Goal: Check status

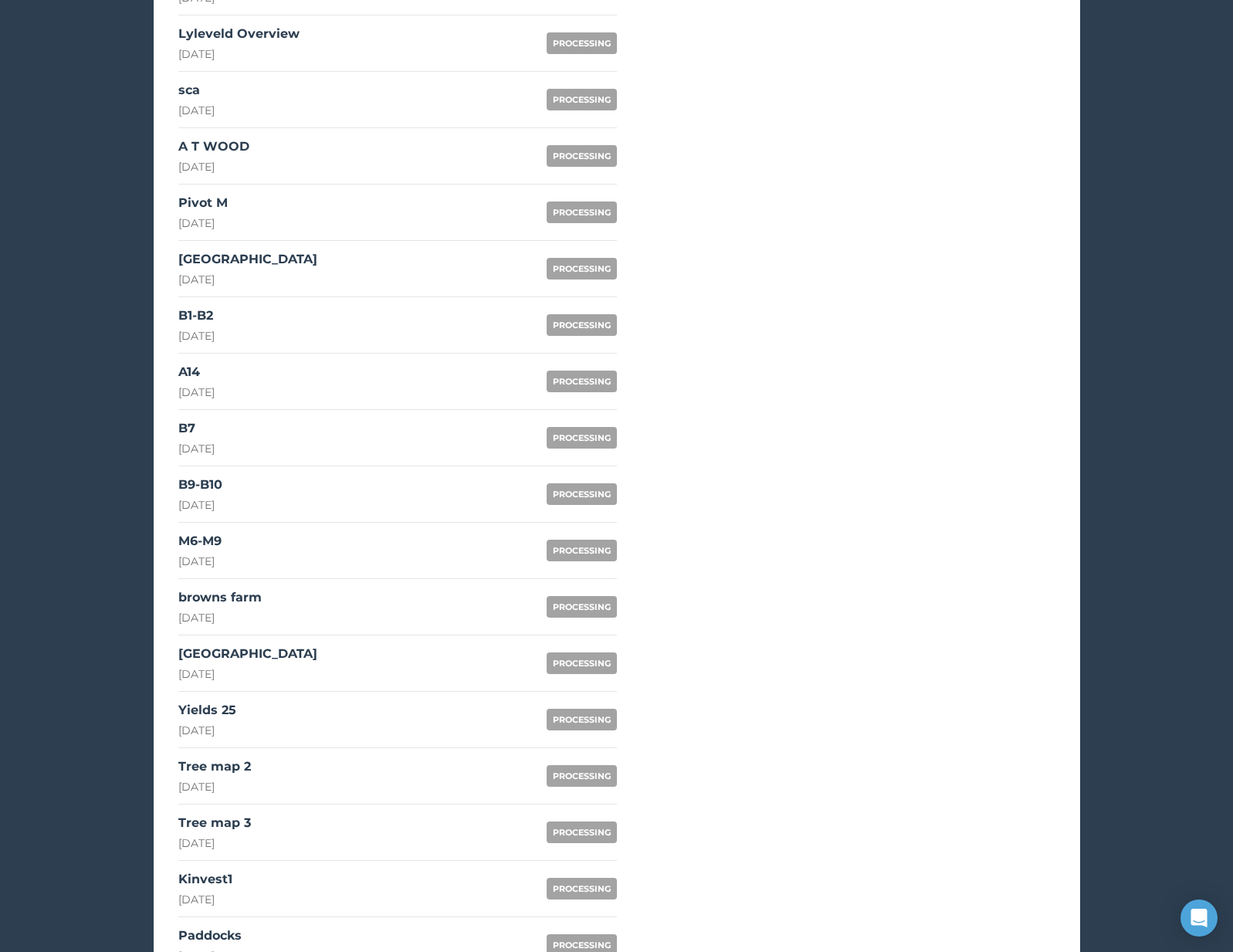
scroll to position [834, 0]
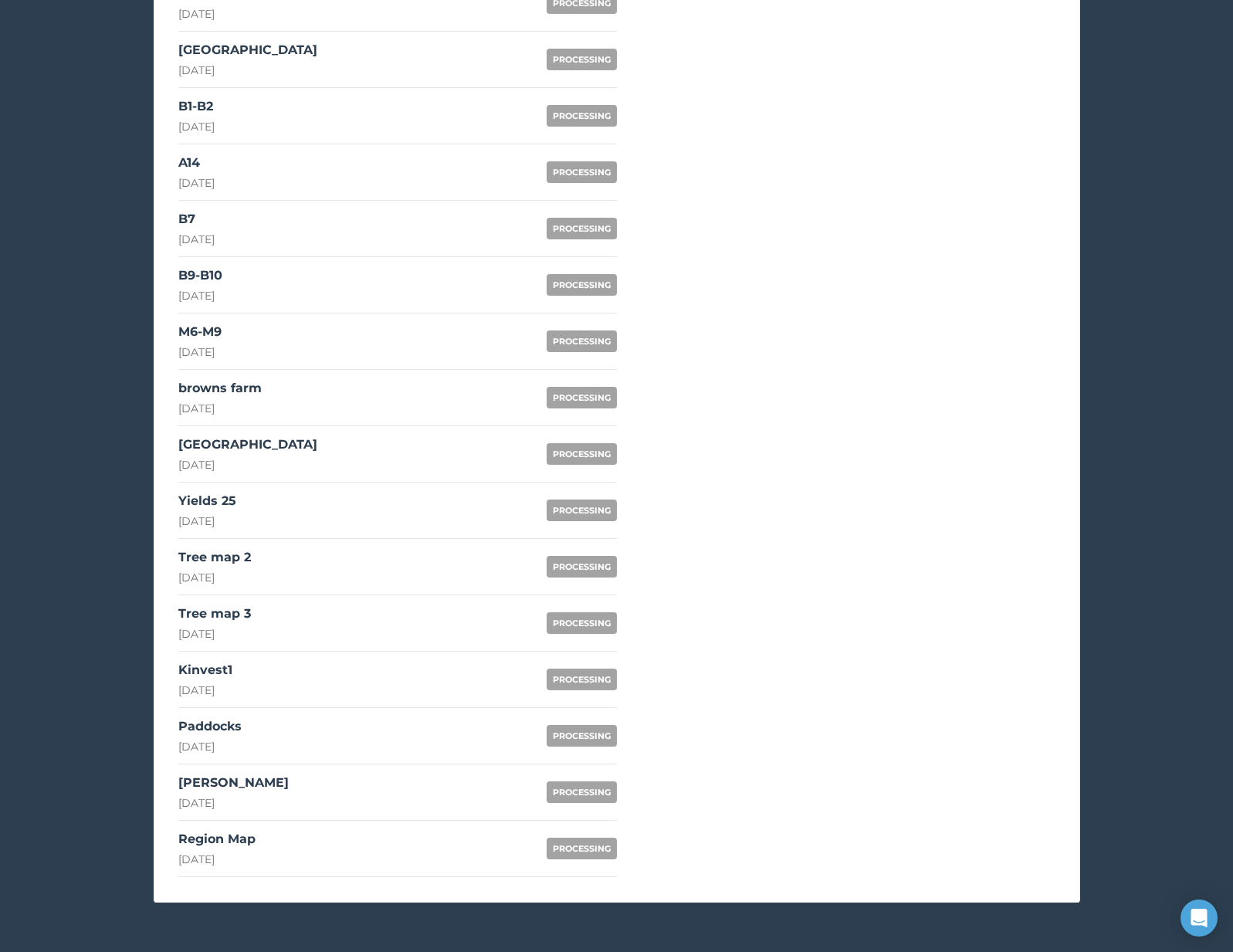
click at [281, 727] on link "Paddocks [DATE] PROCESSING" at bounding box center [398, 736] width 438 height 56
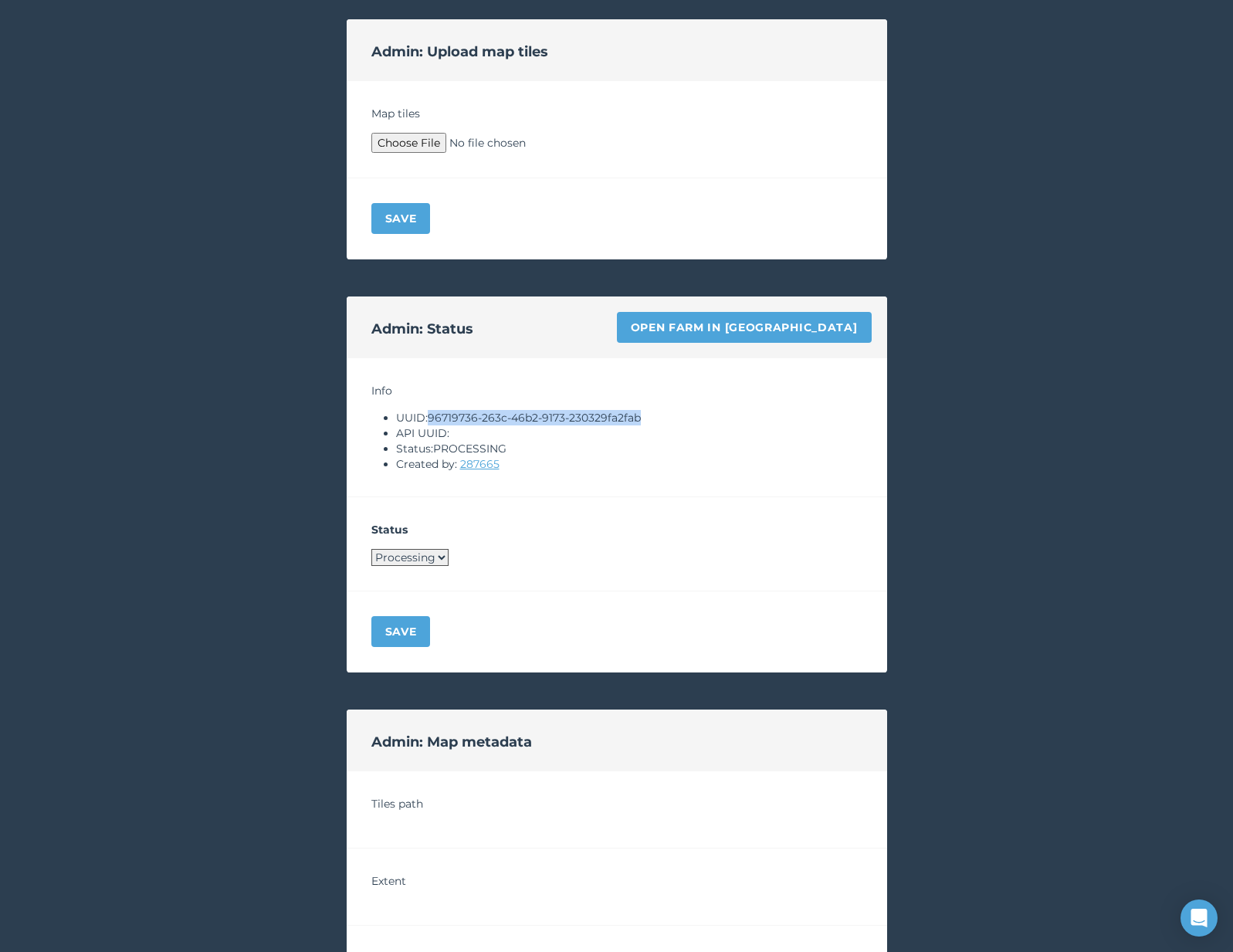
drag, startPoint x: 431, startPoint y: 417, endPoint x: 706, endPoint y: 411, distance: 275.1
click at [706, 411] on li "UUID: 96719736-263c-46b2-9173-230329fa2fab" at bounding box center [629, 417] width 466 height 15
copy li "96719736-263c-46b2-9173-230329fa2fab"
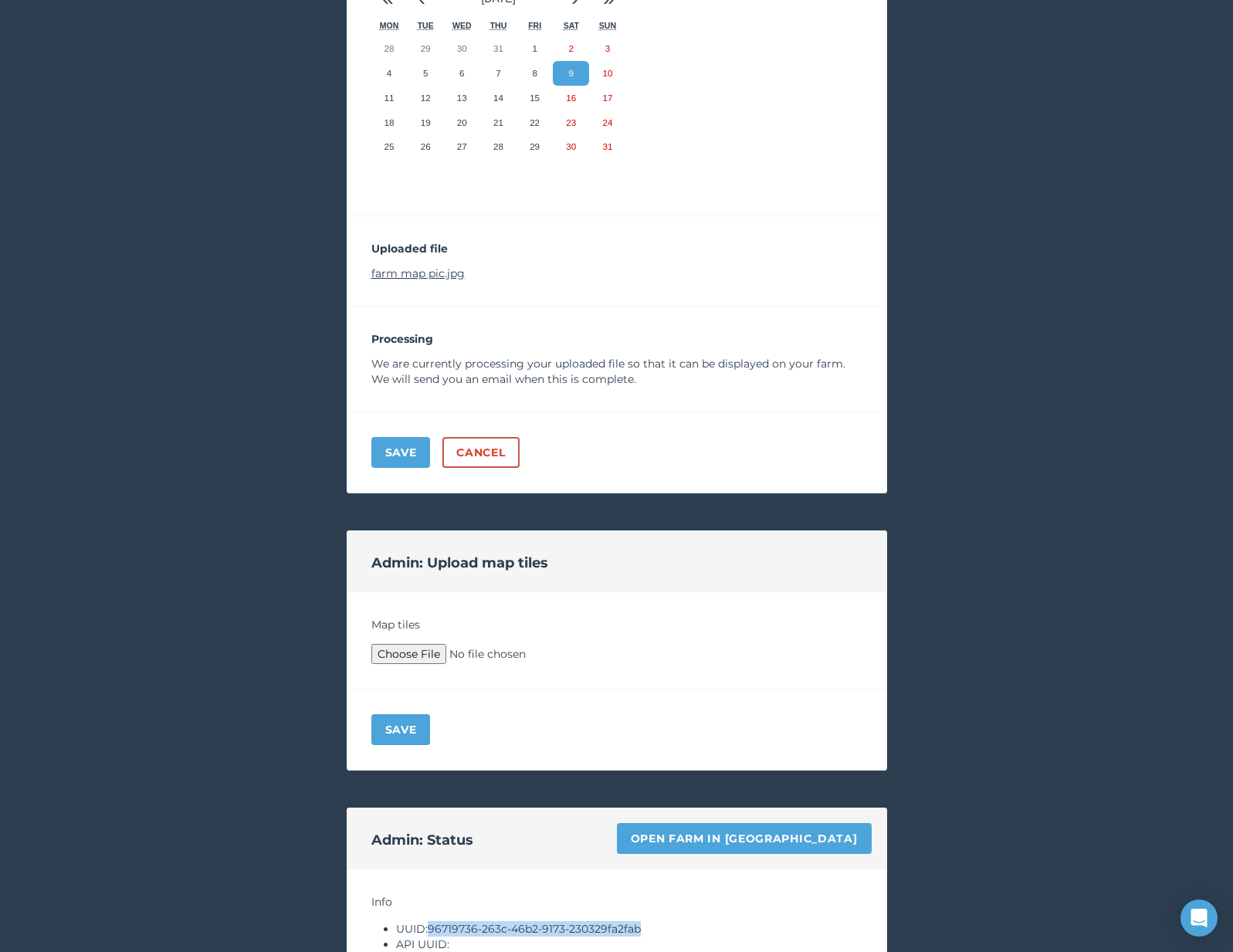
scroll to position [222, 0]
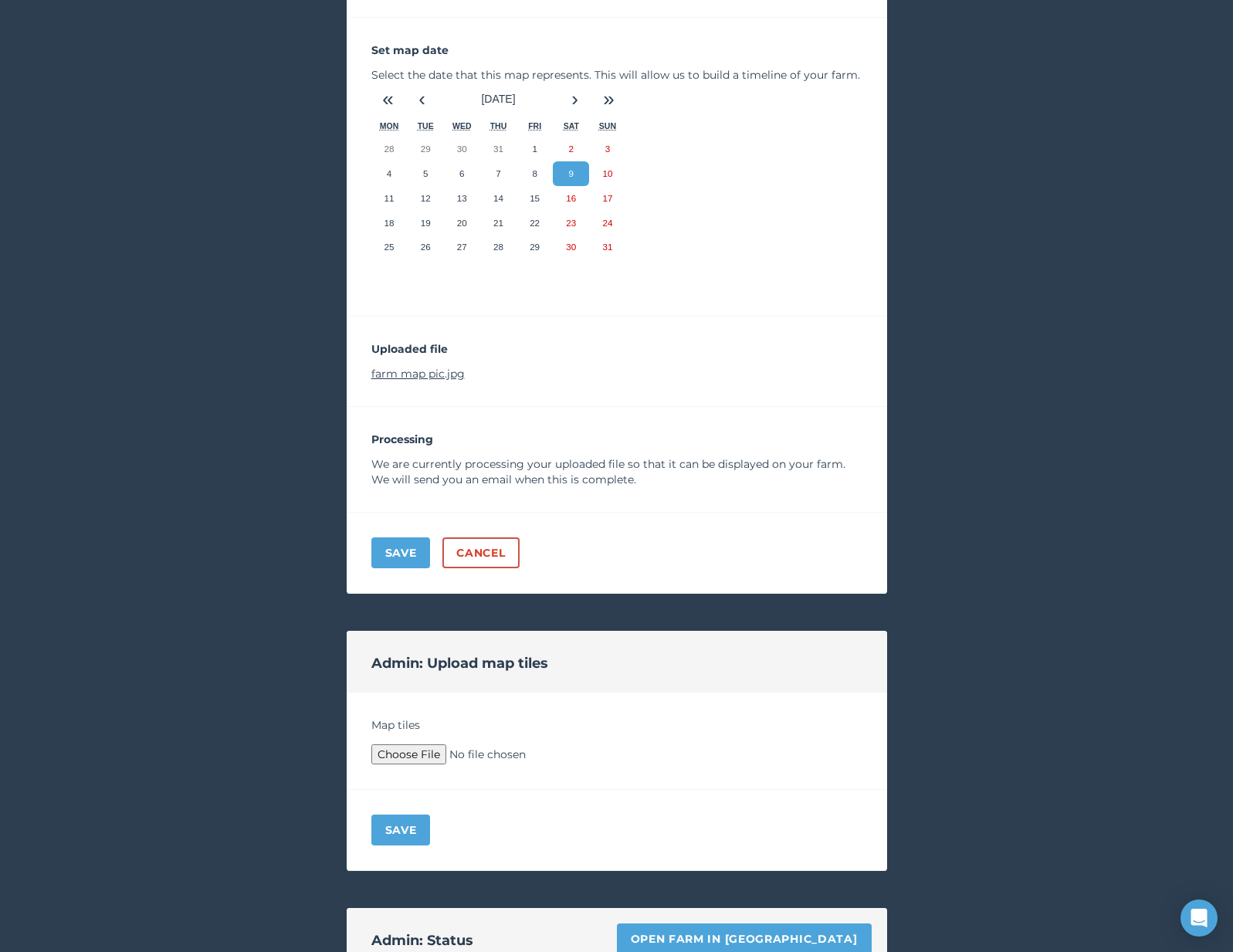
click at [452, 371] on link "farm map pic.jpg" at bounding box center [418, 373] width 94 height 14
click at [763, 938] on link "Open farm in [GEOGRAPHIC_DATA]" at bounding box center [744, 938] width 254 height 31
type input "C:\fakepath\Archive.zip"
click at [421, 824] on button "Save" at bounding box center [401, 830] width 59 height 31
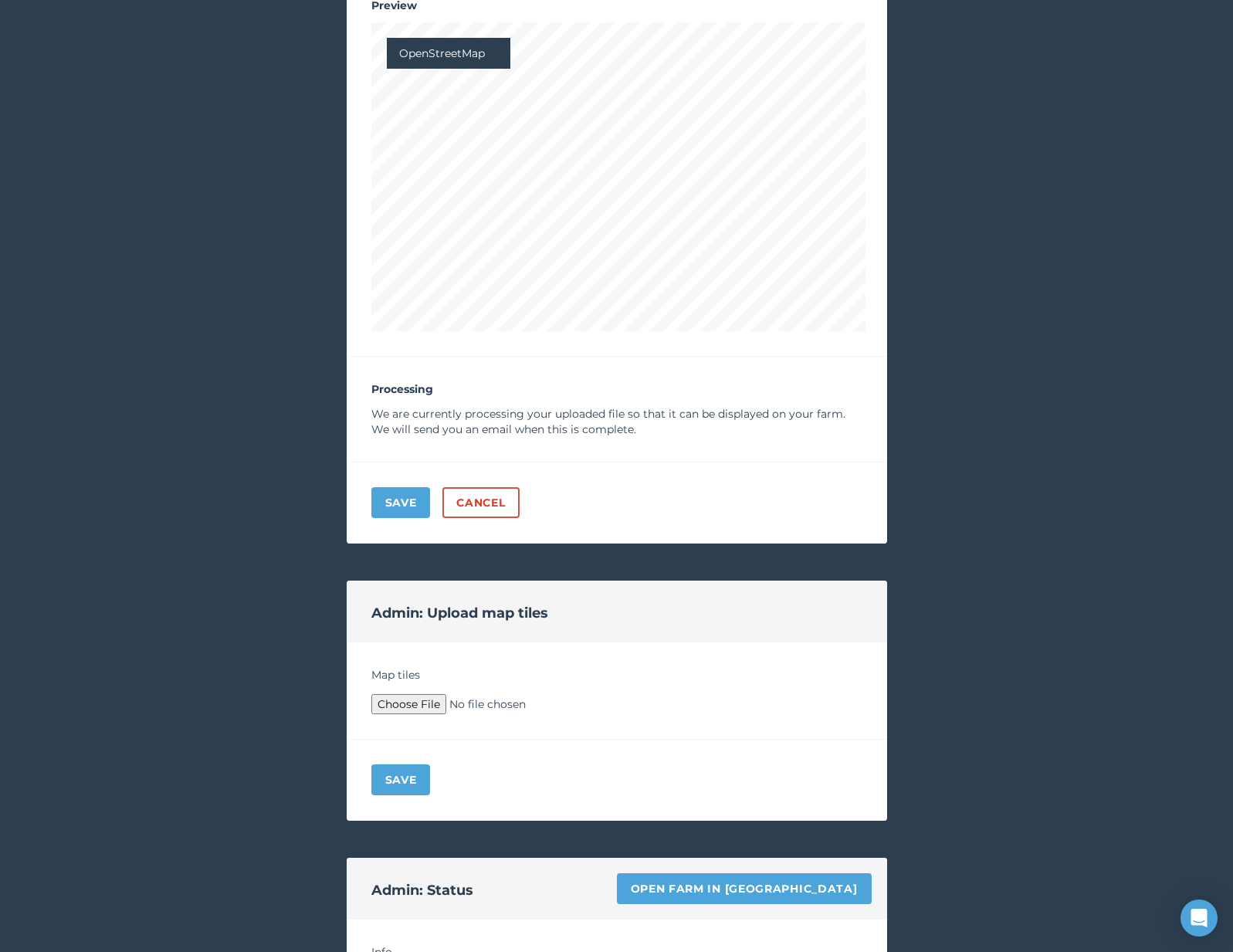
scroll to position [903, 0]
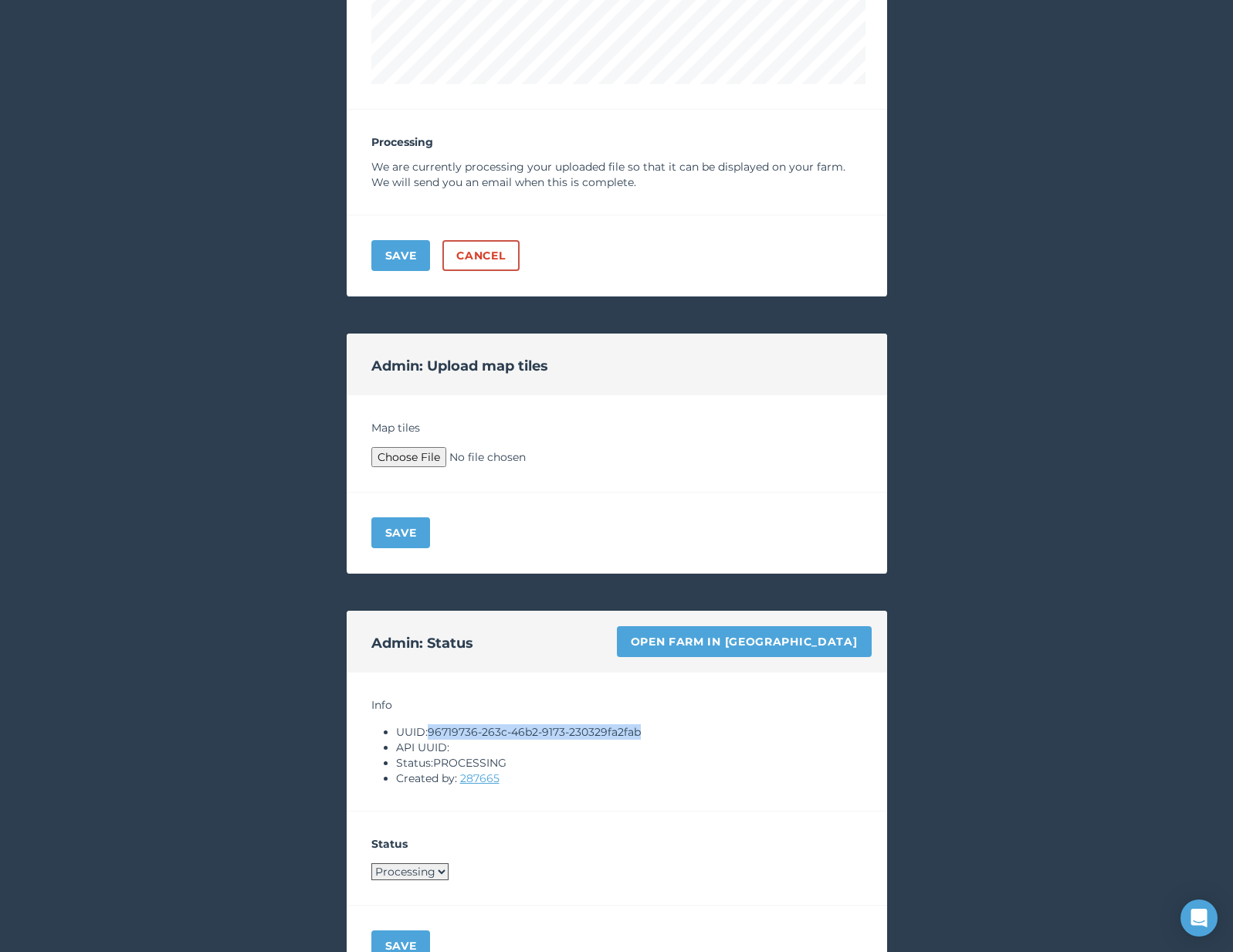
click at [410, 866] on select "Processing Live Archived" at bounding box center [410, 871] width 77 height 17
select select "LIVE"
click at [402, 933] on button "Save" at bounding box center [401, 946] width 59 height 31
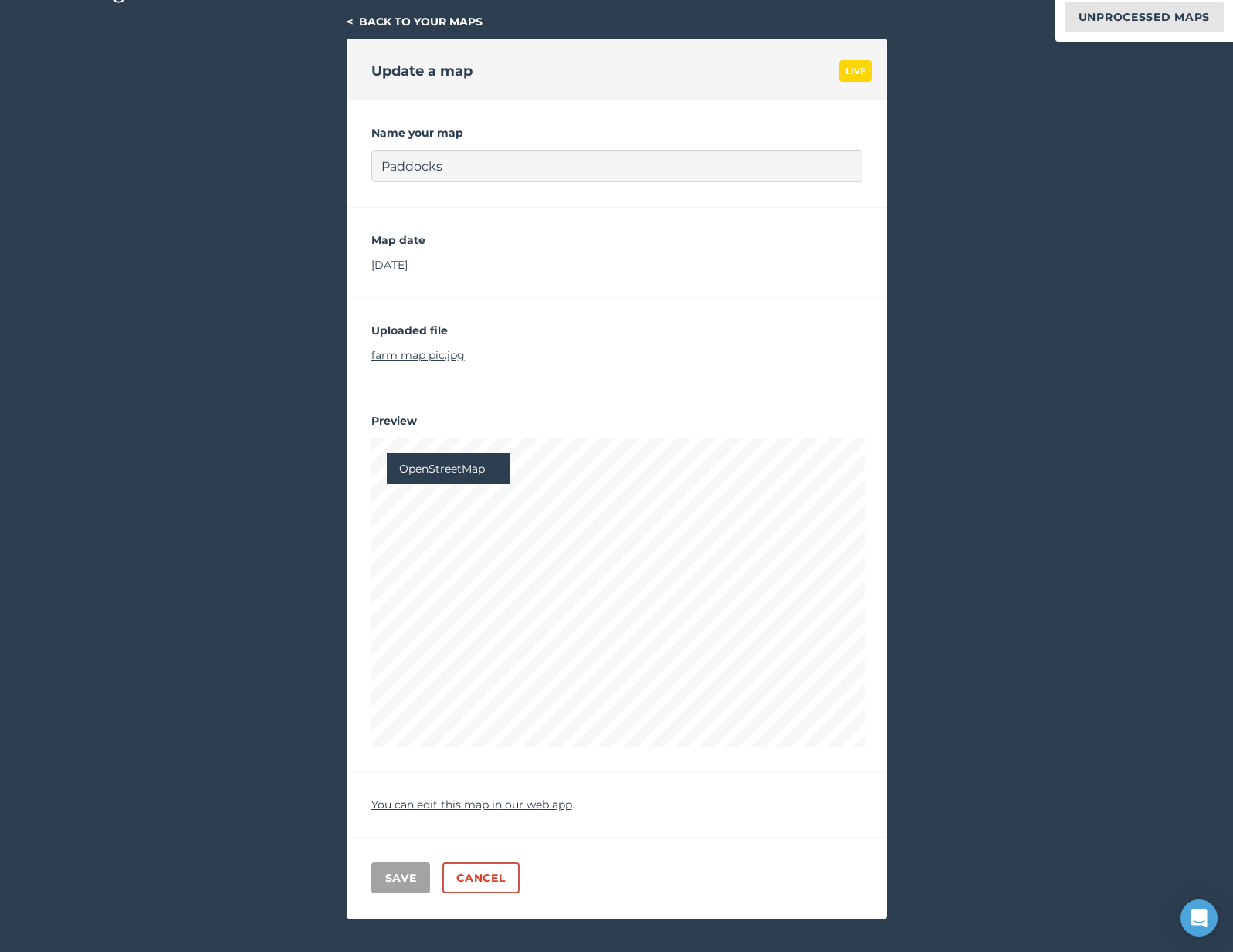
scroll to position [0, 0]
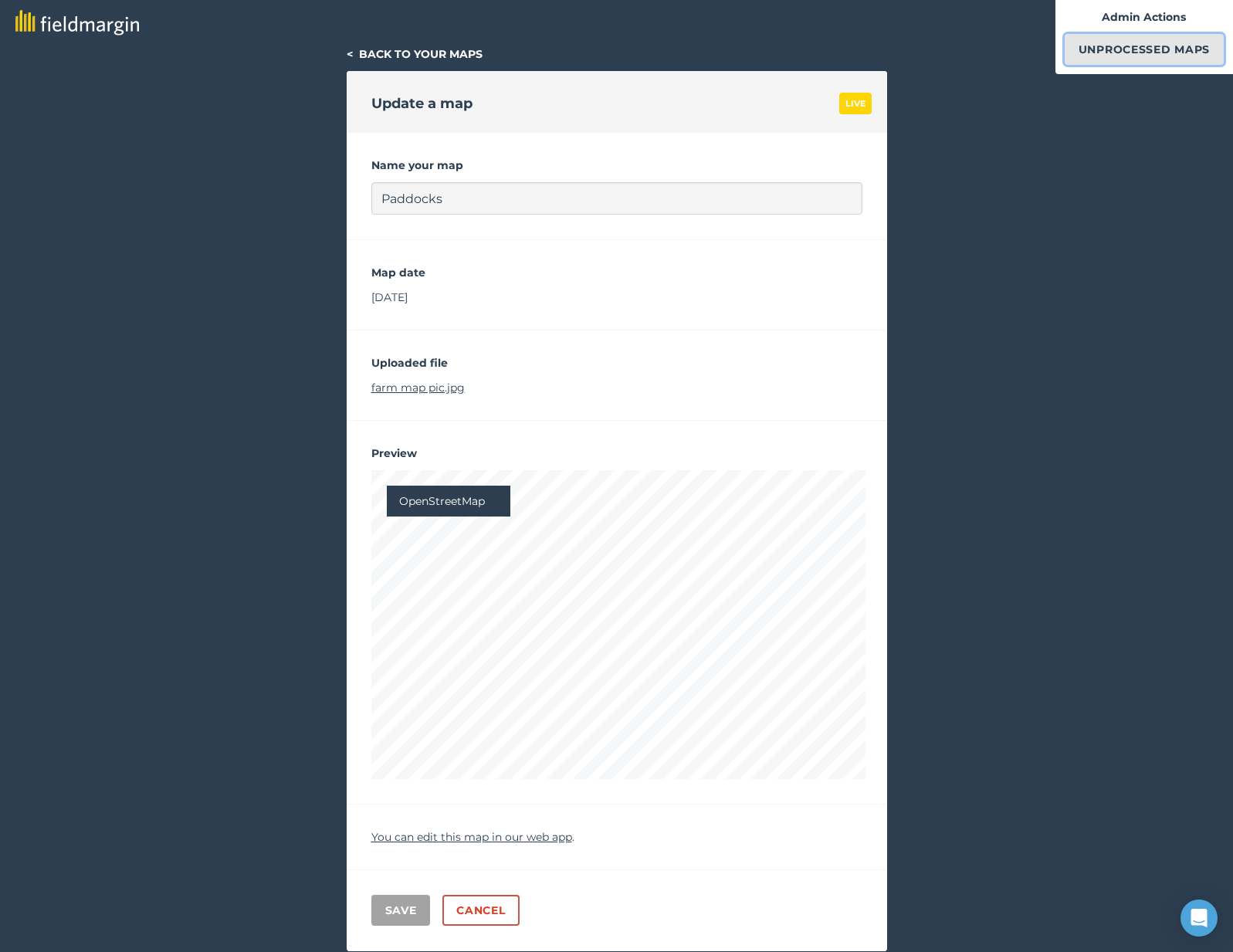
click at [1080, 38] on link "Unprocessed Maps" at bounding box center [1143, 49] width 159 height 31
